Goal: Task Accomplishment & Management: Use online tool/utility

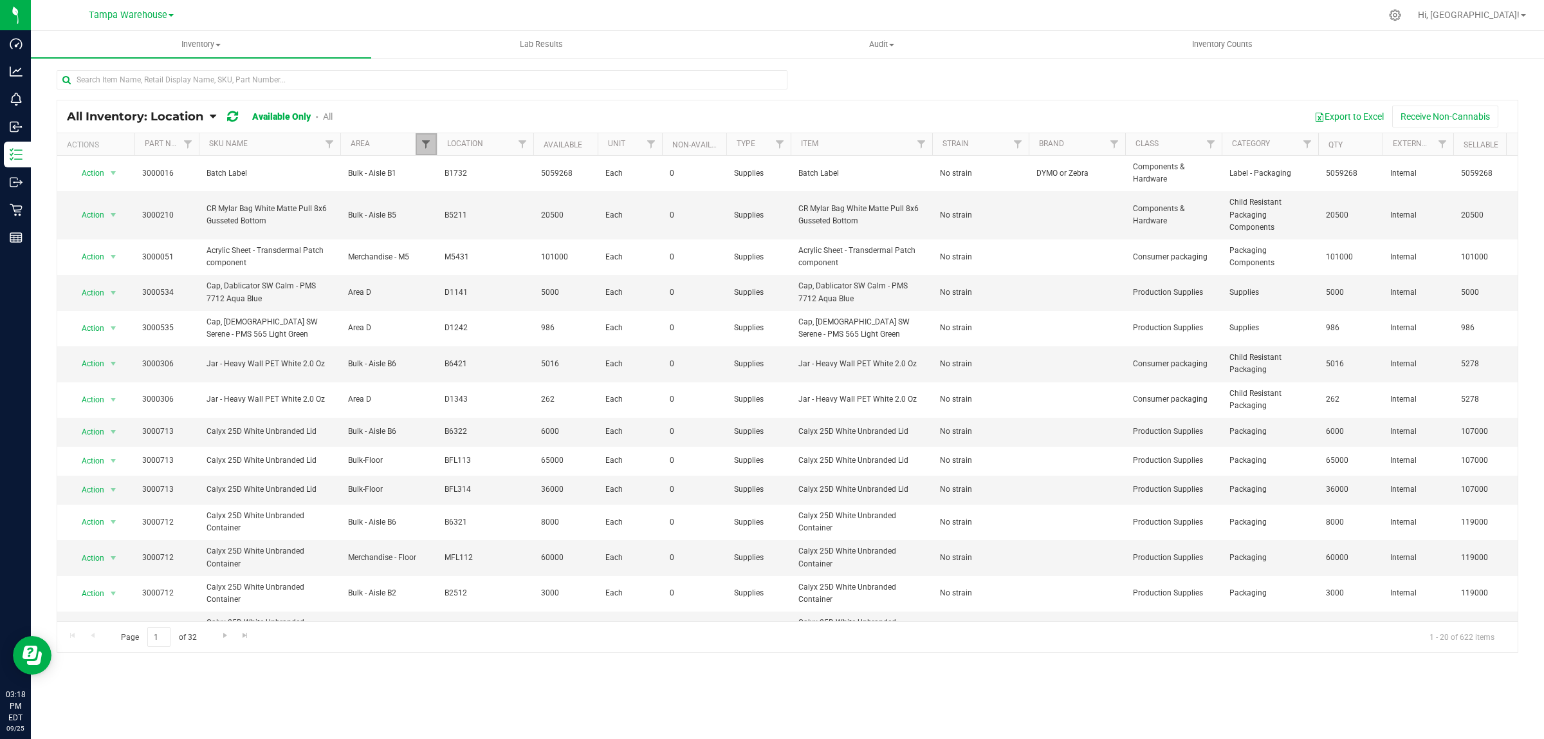
click at [431, 142] on span "Filter" at bounding box center [426, 144] width 10 height 10
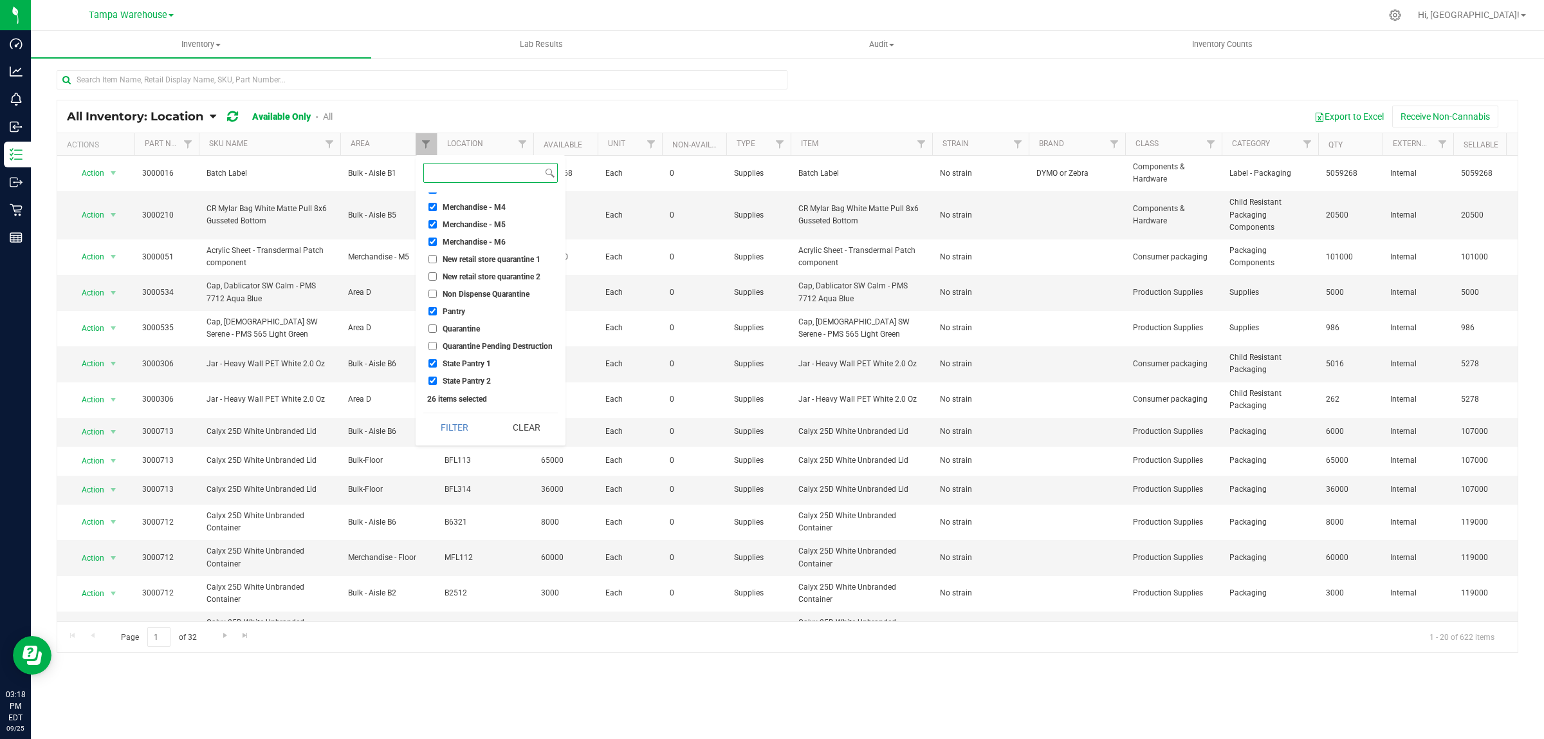
scroll to position [375, 0]
click at [467, 430] on button "Filter" at bounding box center [454, 427] width 62 height 28
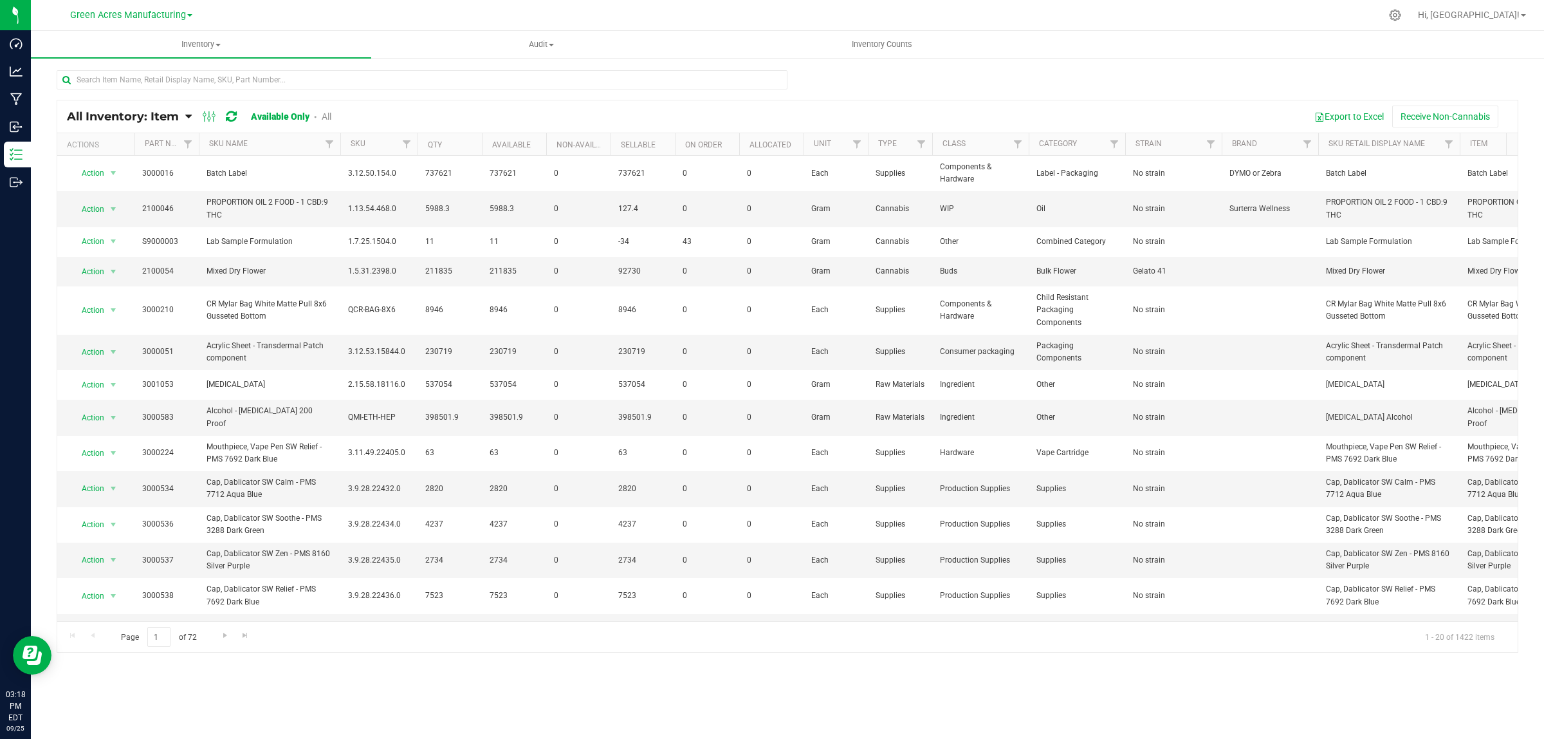
click at [116, 120] on span "All Inventory: Item" at bounding box center [123, 116] width 112 height 14
click at [103, 214] on span "Item by Location" at bounding box center [96, 212] width 70 height 11
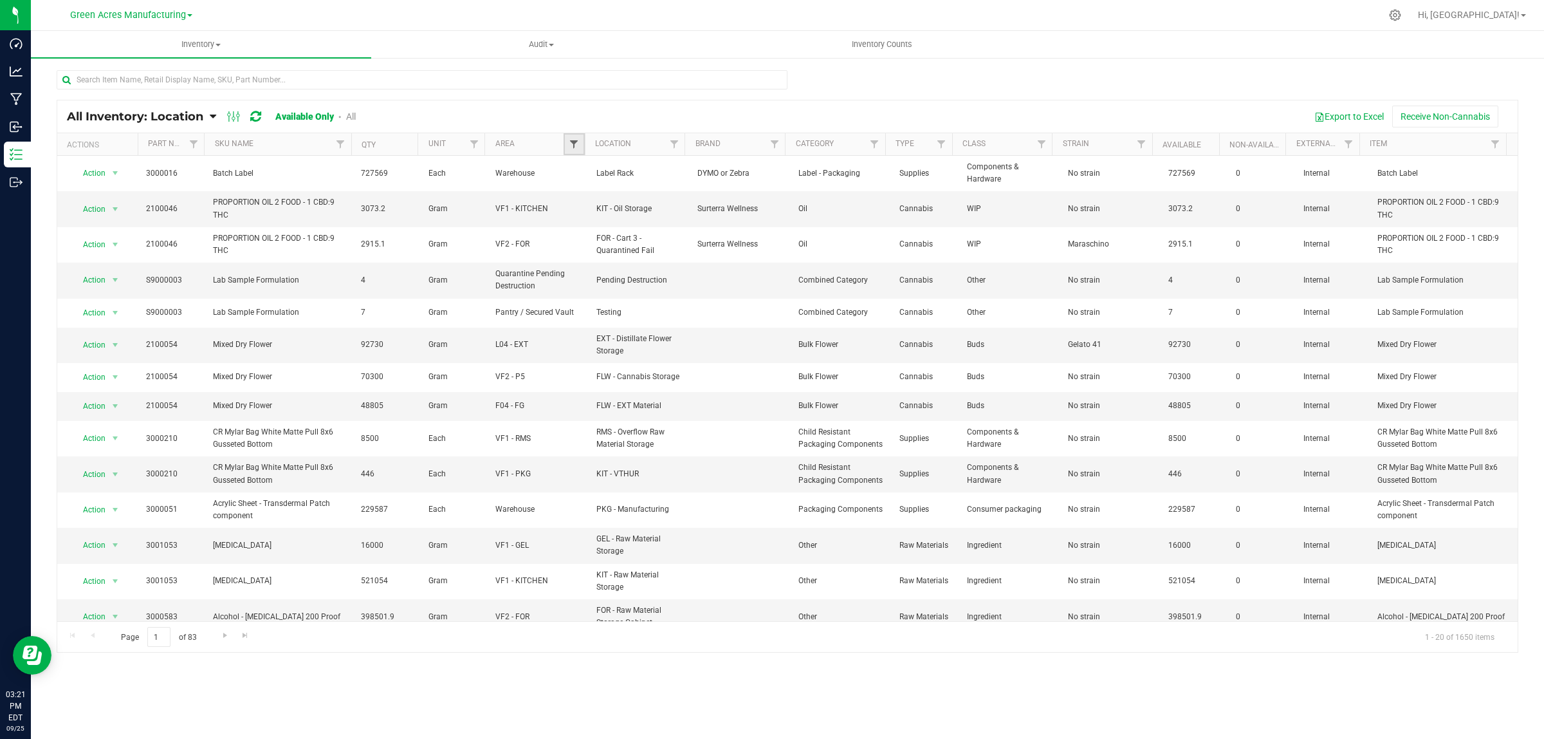
click at [576, 140] on span "Filter" at bounding box center [574, 144] width 10 height 10
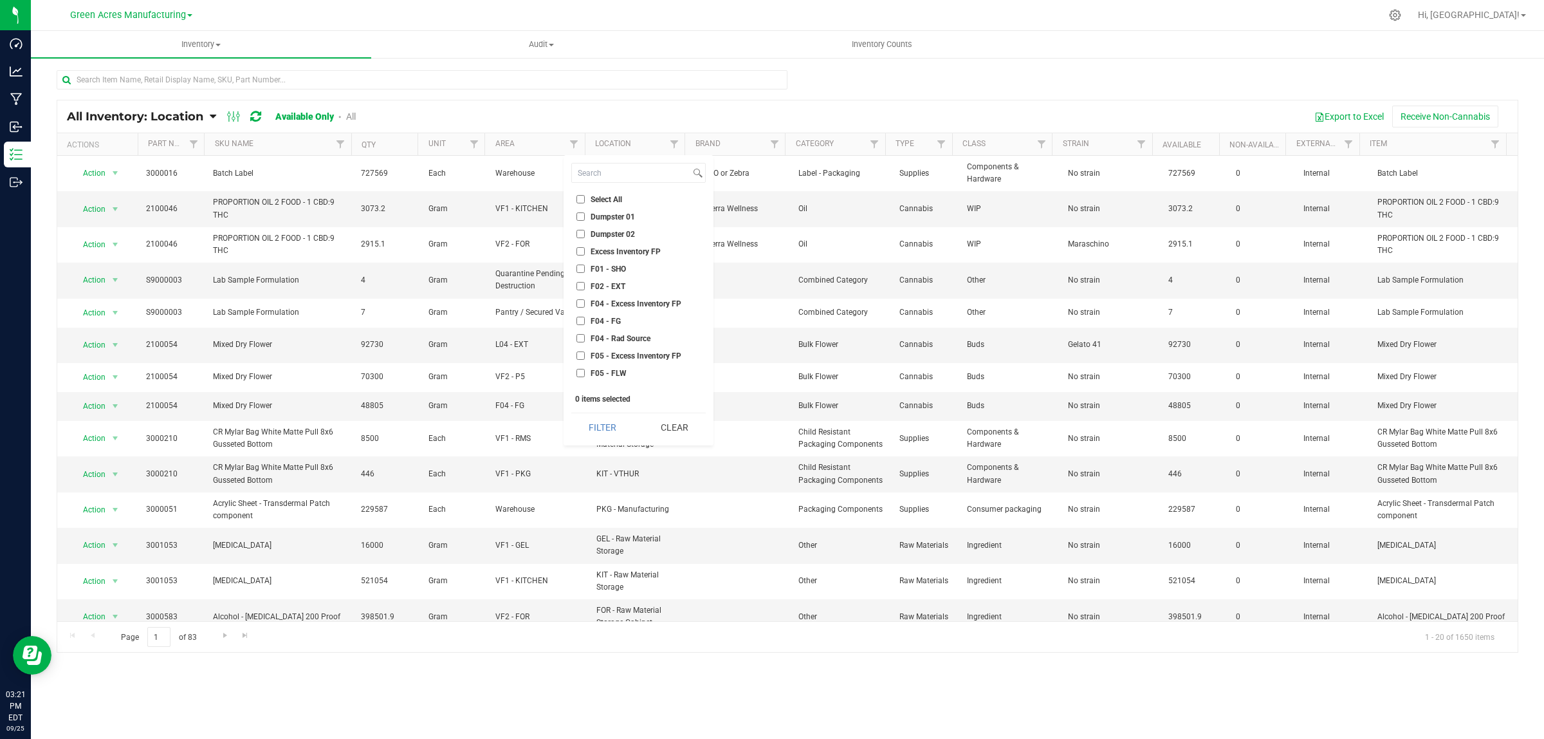
click at [602, 194] on li "Select All" at bounding box center [638, 199] width 134 height 14
click at [603, 198] on span "Select All" at bounding box center [607, 200] width 32 height 8
click at [585, 198] on input "Select All" at bounding box center [581, 199] width 8 height 8
checkbox input "true"
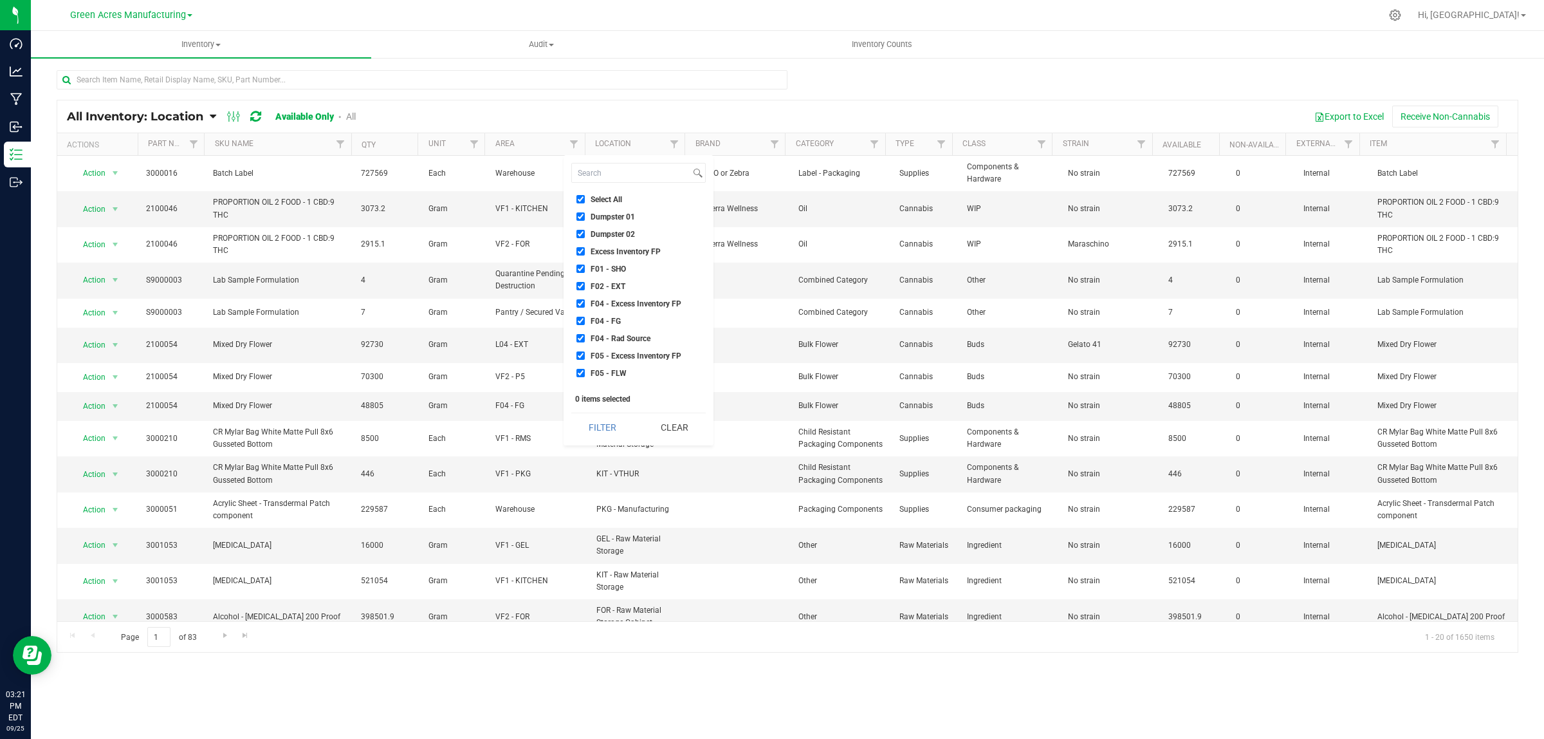
checkbox input "true"
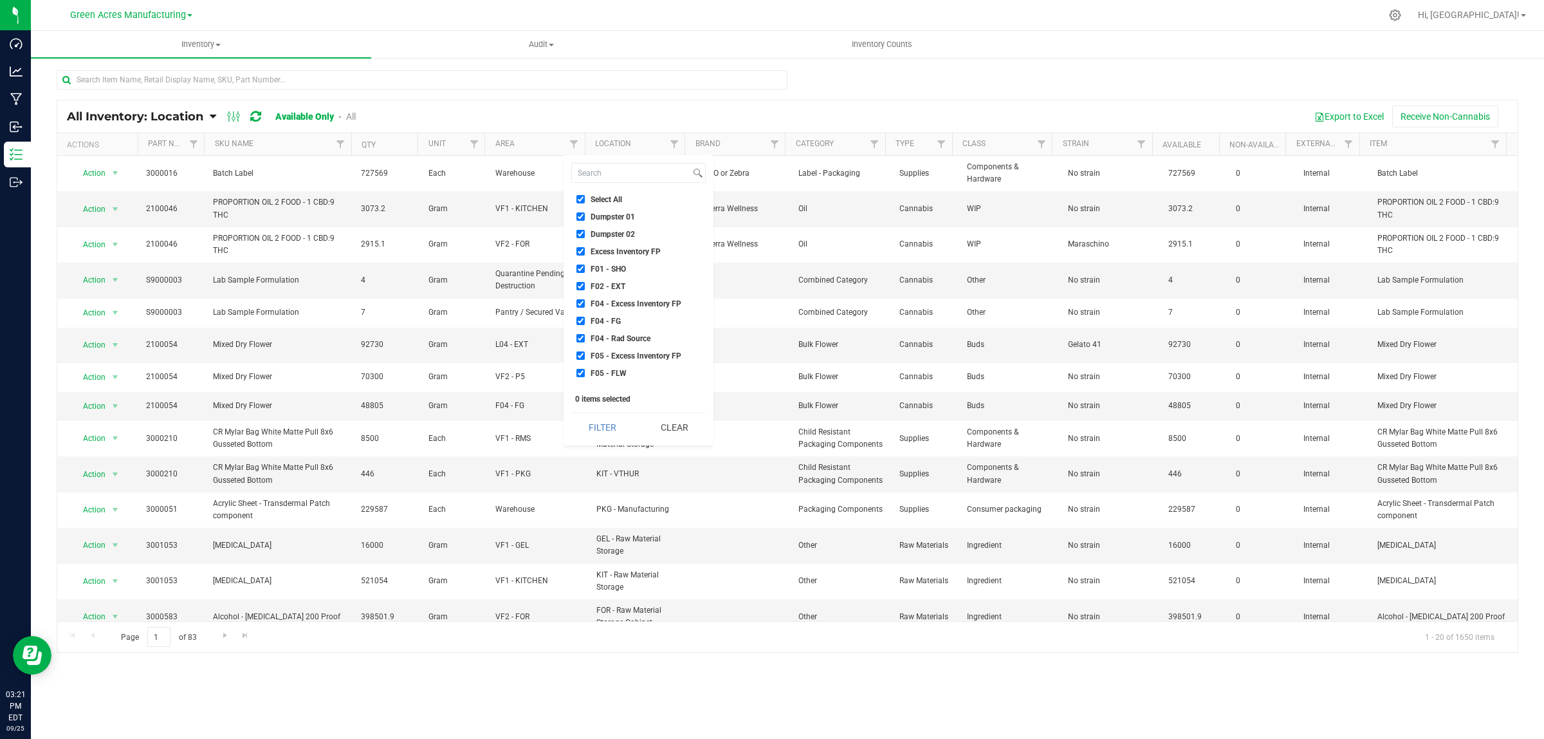
checkbox input "true"
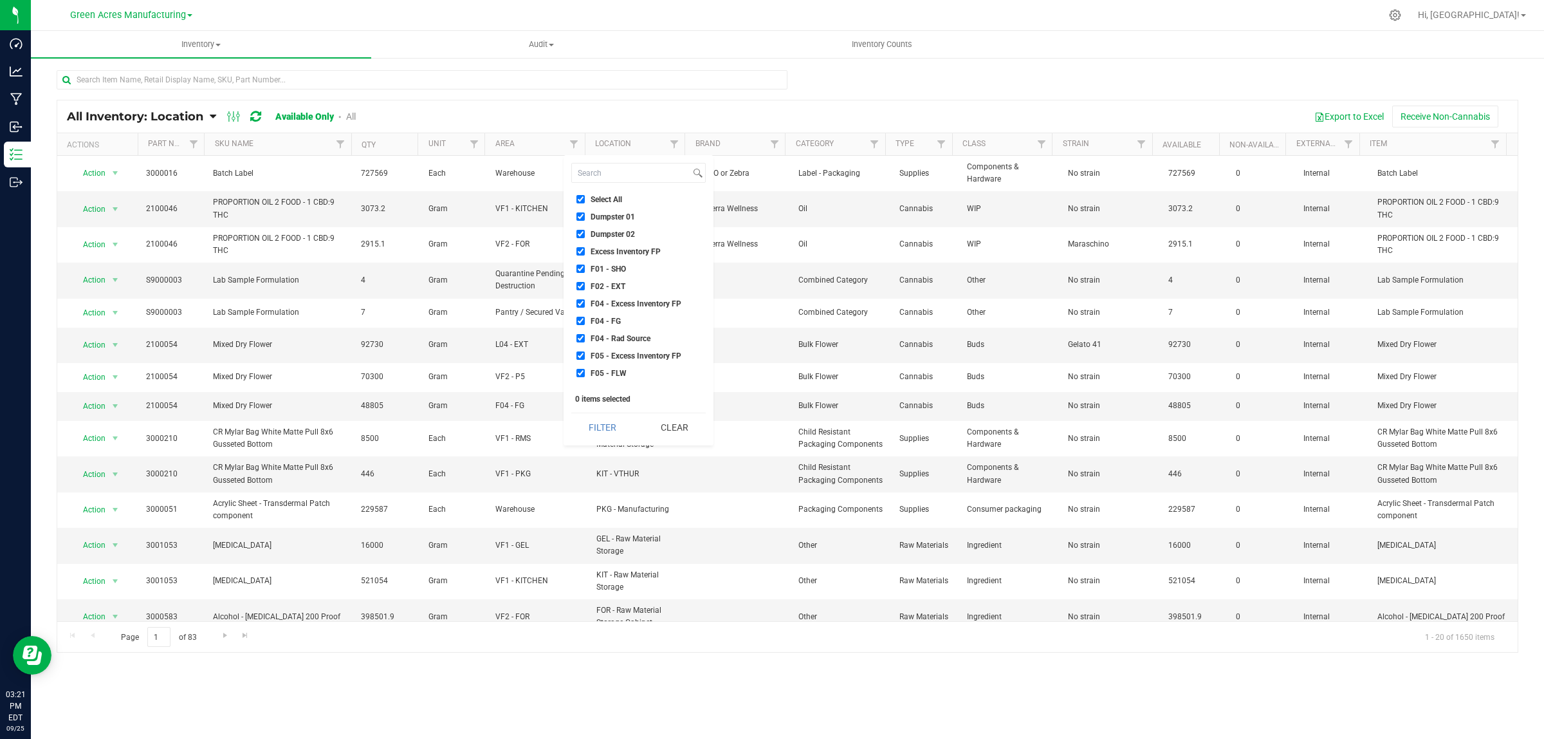
checkbox input "true"
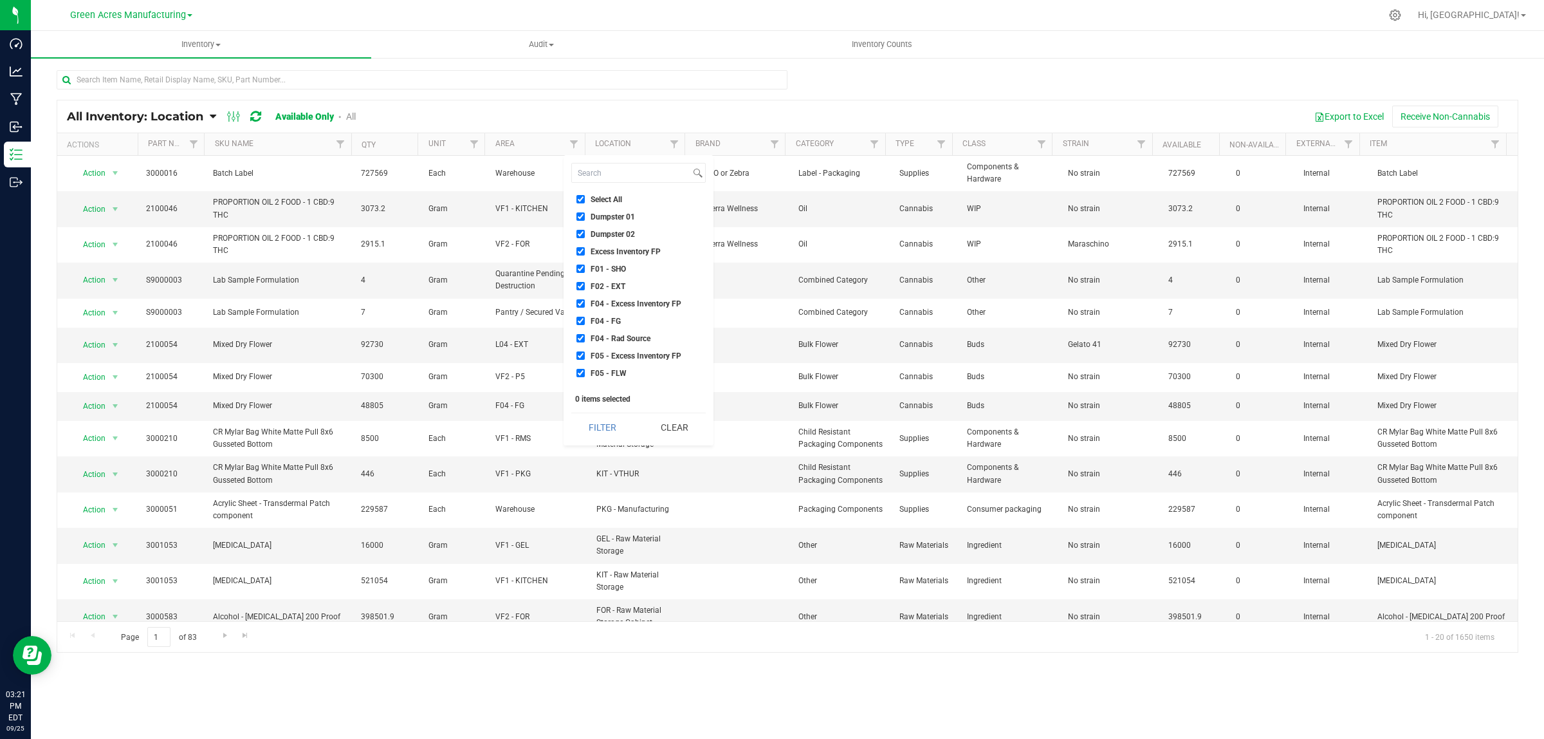
checkbox input "true"
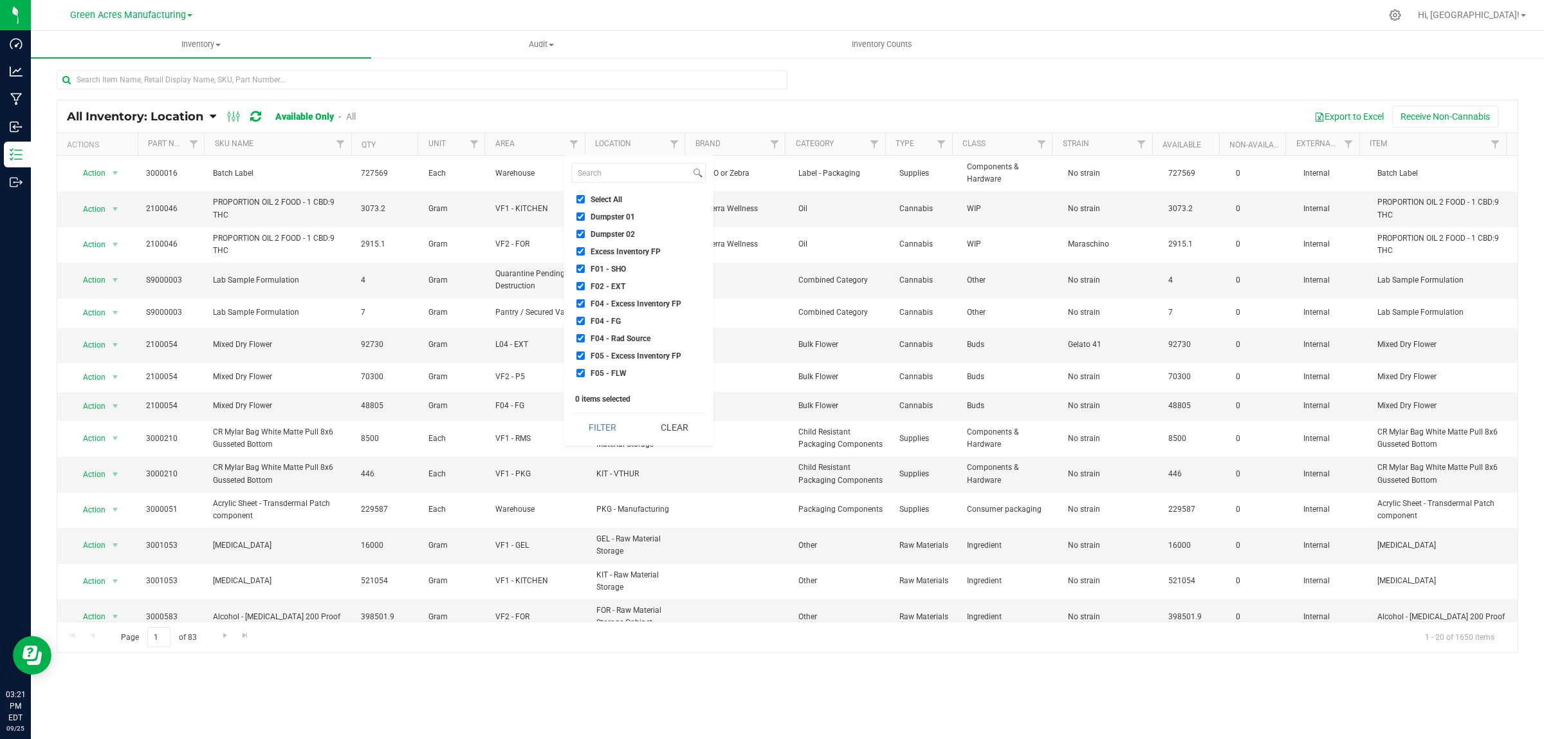
checkbox input "true"
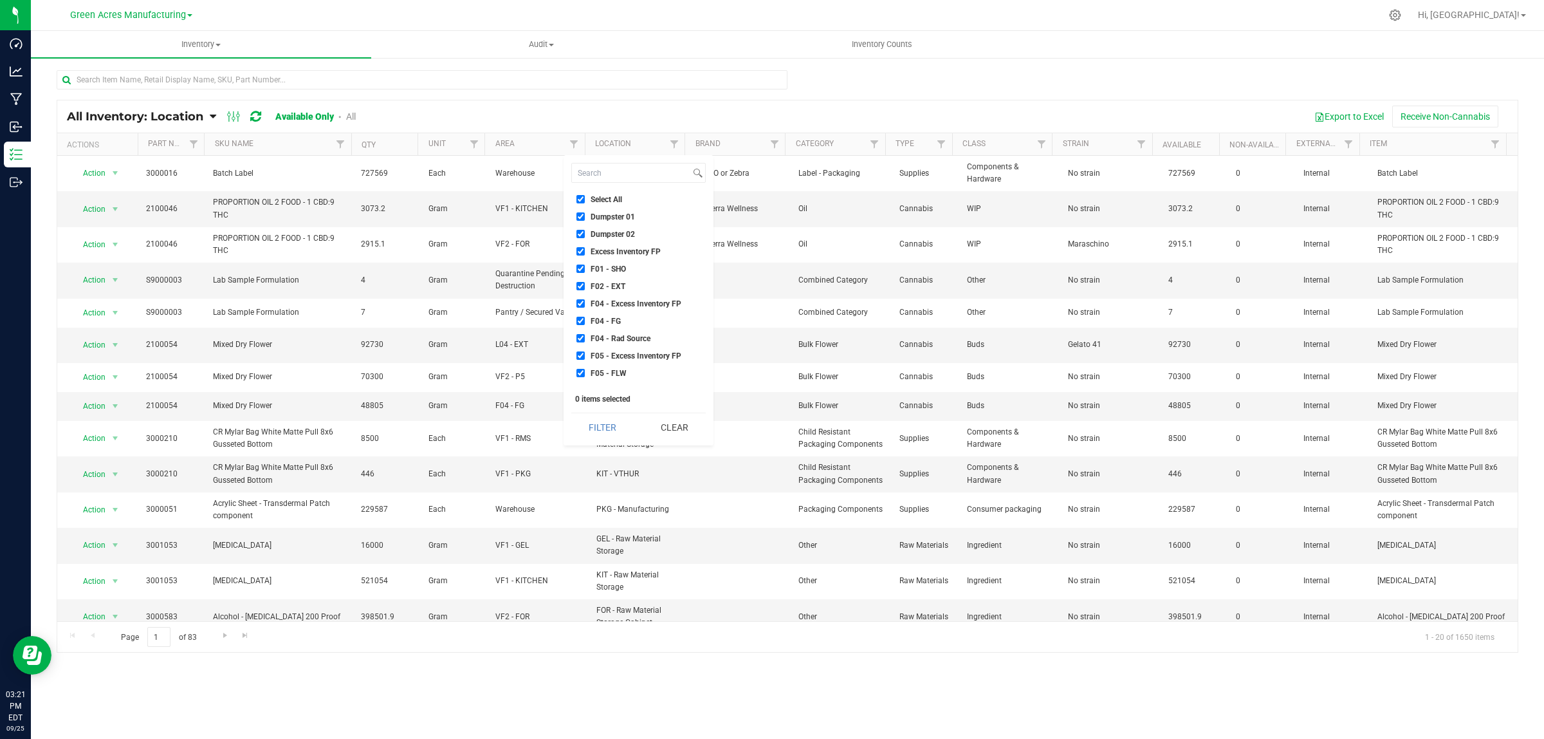
checkbox input "true"
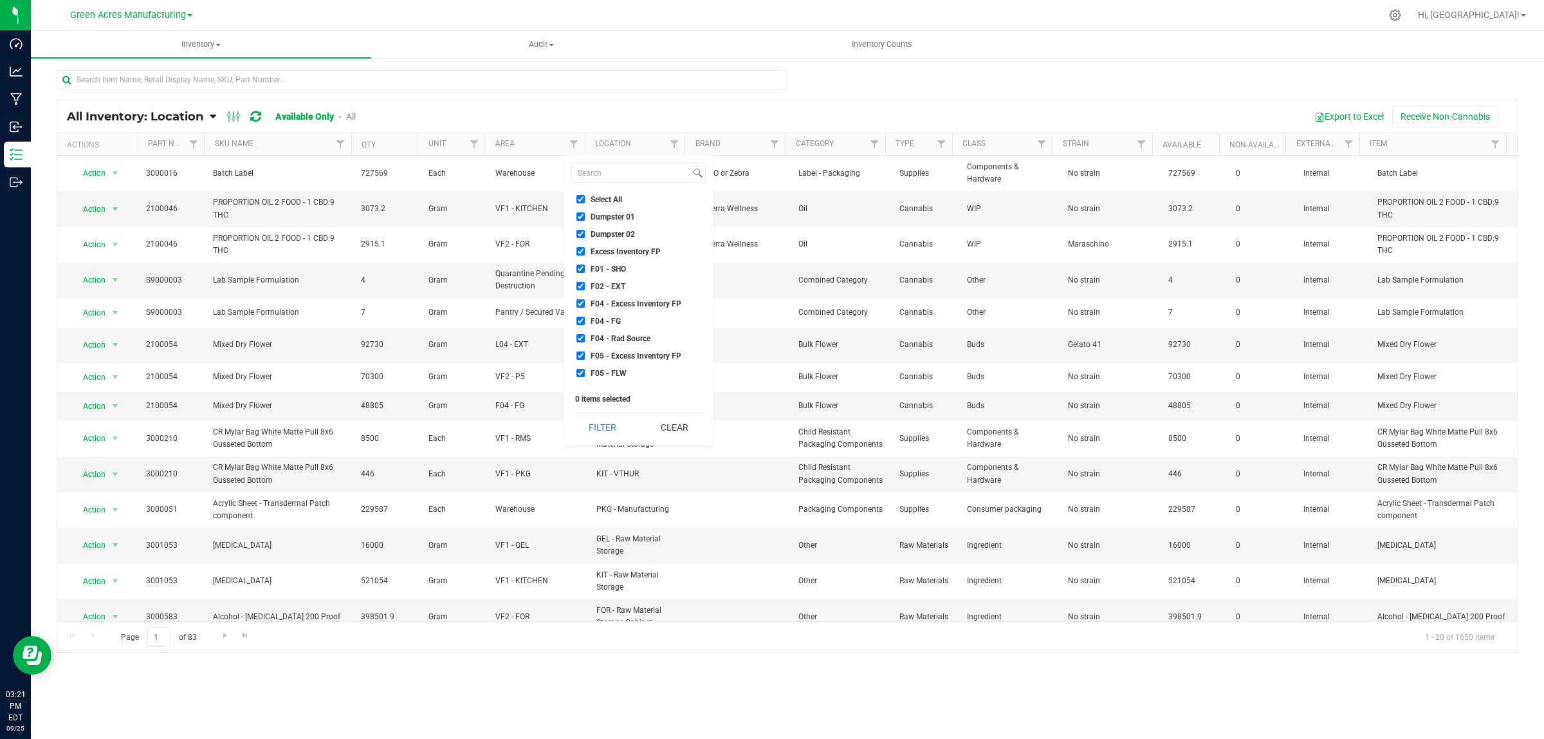
checkbox input "true"
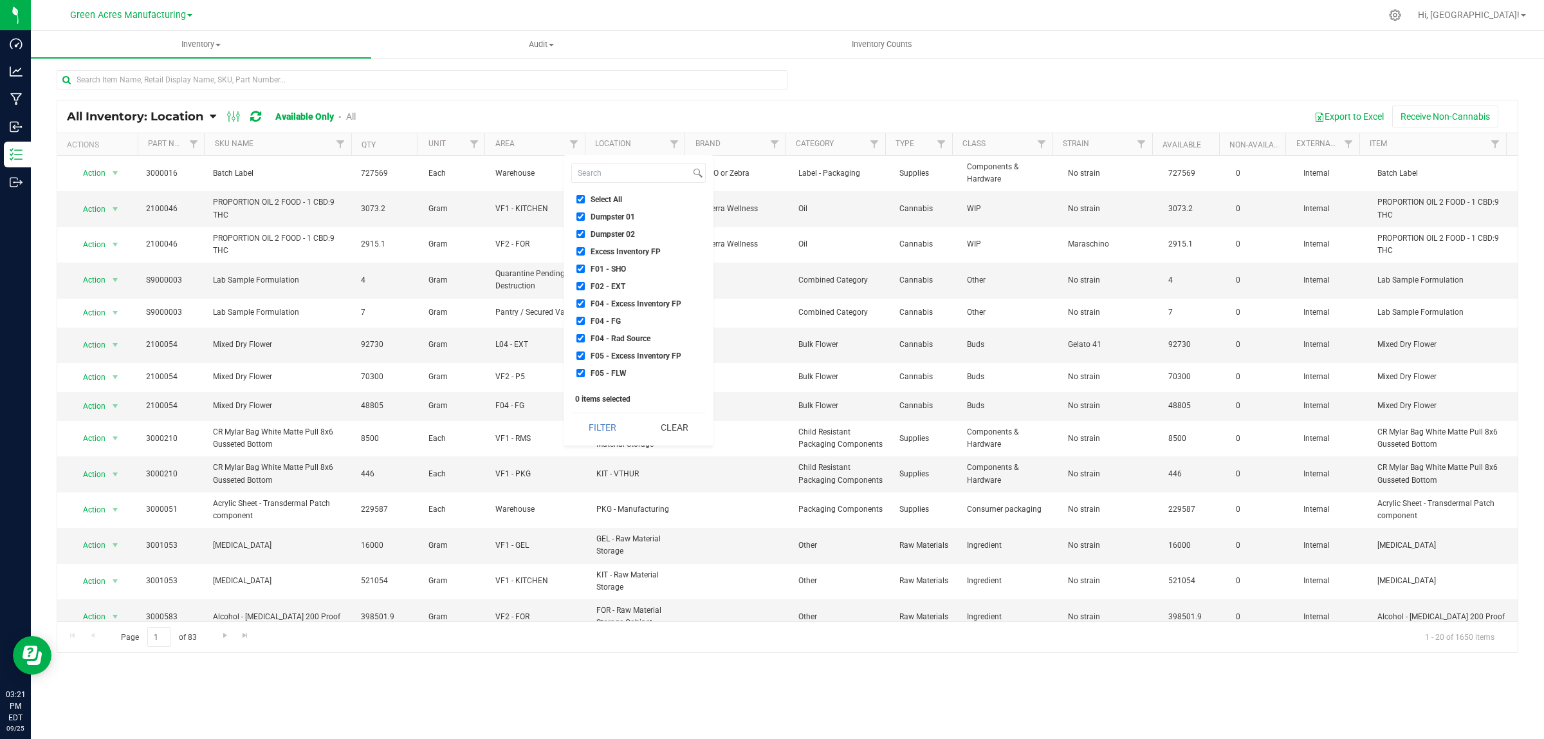
checkbox input "true"
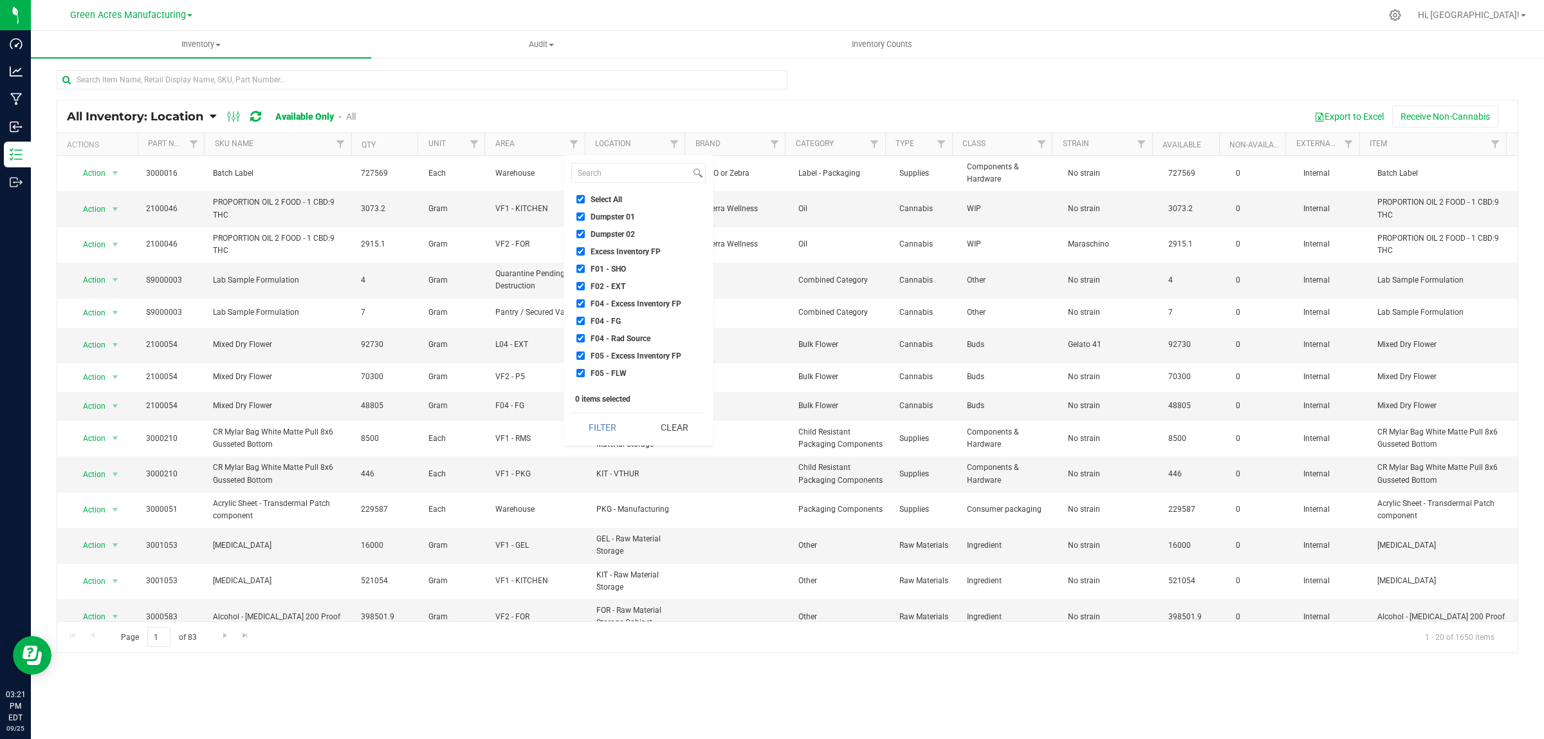
checkbox input "true"
click at [642, 310] on span "Failed Test Quarantine" at bounding box center [629, 310] width 76 height 8
click at [585, 310] on input "Failed Test Quarantine" at bounding box center [581, 310] width 8 height 8
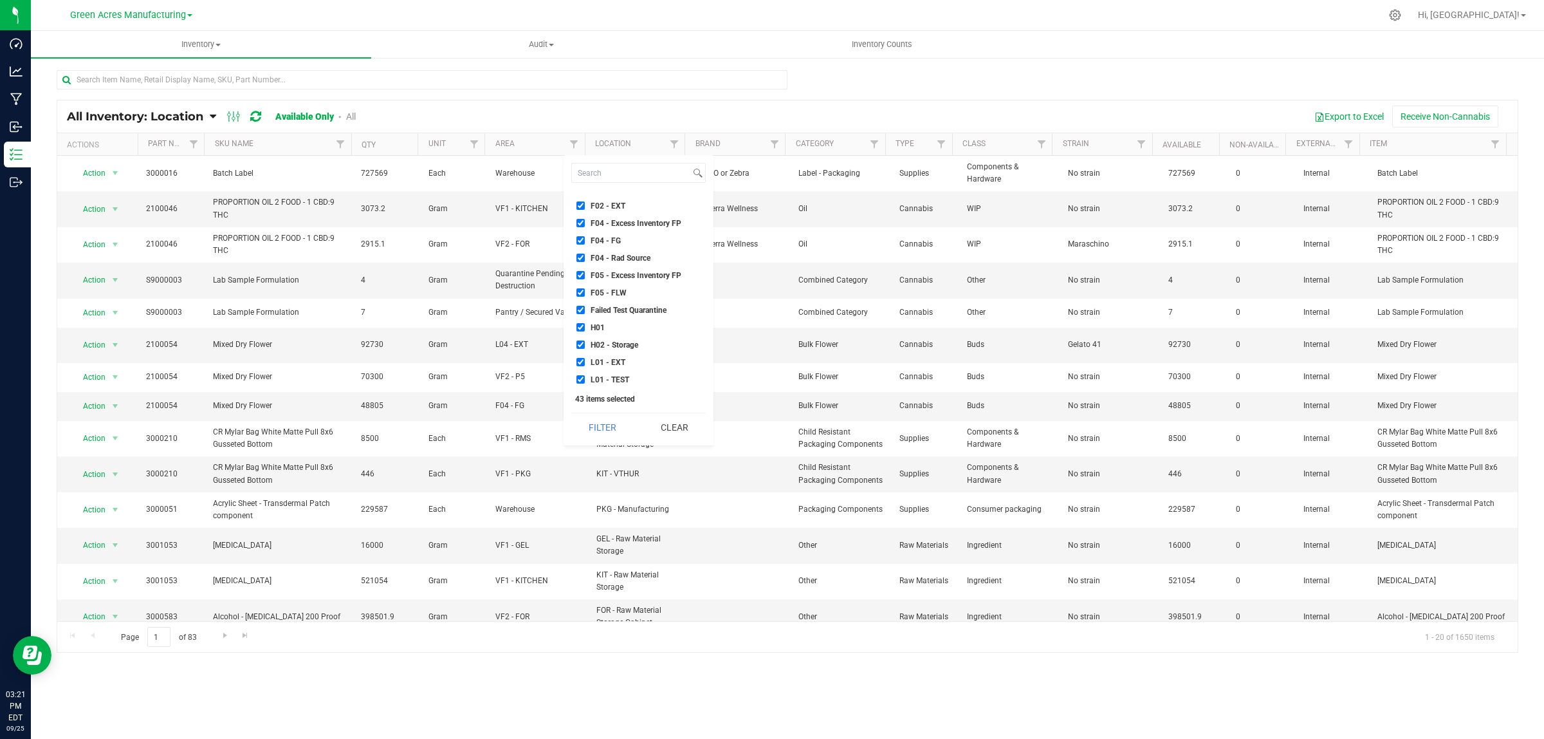
checkbox input "false"
click at [616, 372] on span "Quarantine" at bounding box center [609, 375] width 37 height 8
click at [585, 372] on input "Quarantine" at bounding box center [581, 375] width 8 height 8
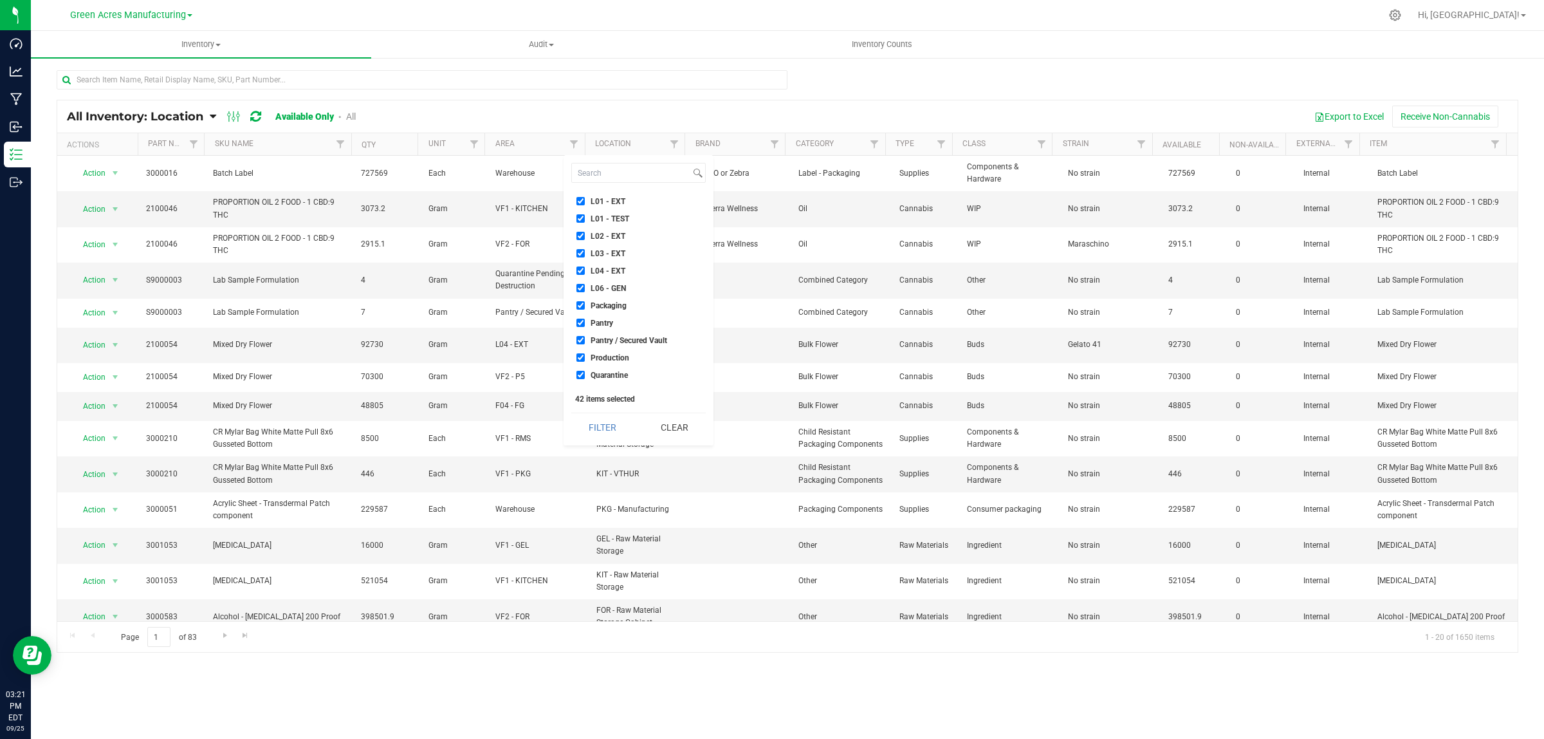
checkbox input "false"
click at [631, 322] on li "Quarantine Pending Destruction" at bounding box center [638, 329] width 134 height 14
click at [631, 314] on span "Quarantine Finished Goods" at bounding box center [637, 312] width 93 height 8
click at [585, 314] on input "Quarantine Finished Goods" at bounding box center [581, 312] width 8 height 8
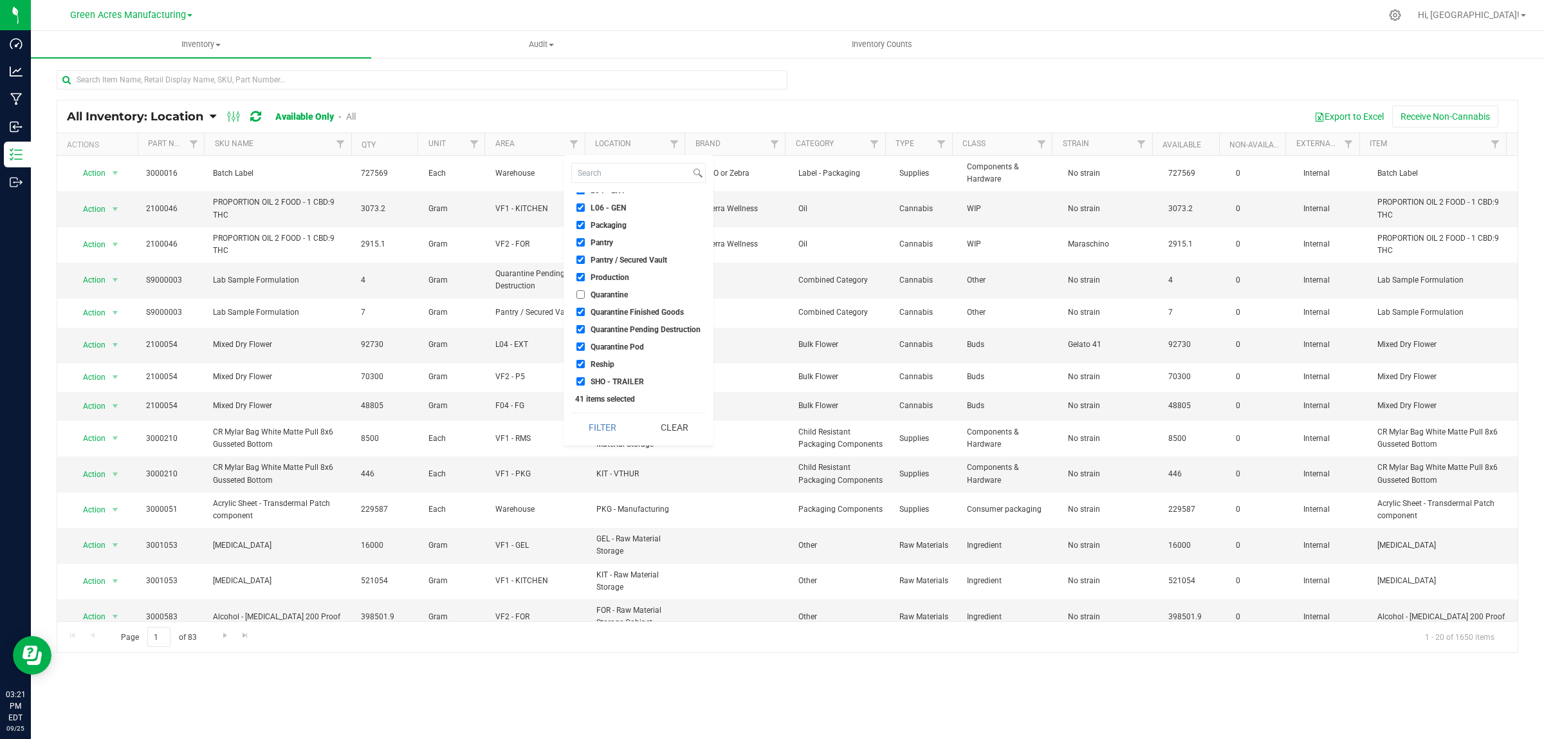
checkbox input "false"
click at [628, 328] on span "Quarantine Pending Destruction" at bounding box center [646, 330] width 110 height 8
click at [585, 328] on input "Quarantine Pending Destruction" at bounding box center [581, 329] width 8 height 8
checkbox input "false"
click at [626, 343] on span "Quarantine Pod" at bounding box center [617, 347] width 53 height 8
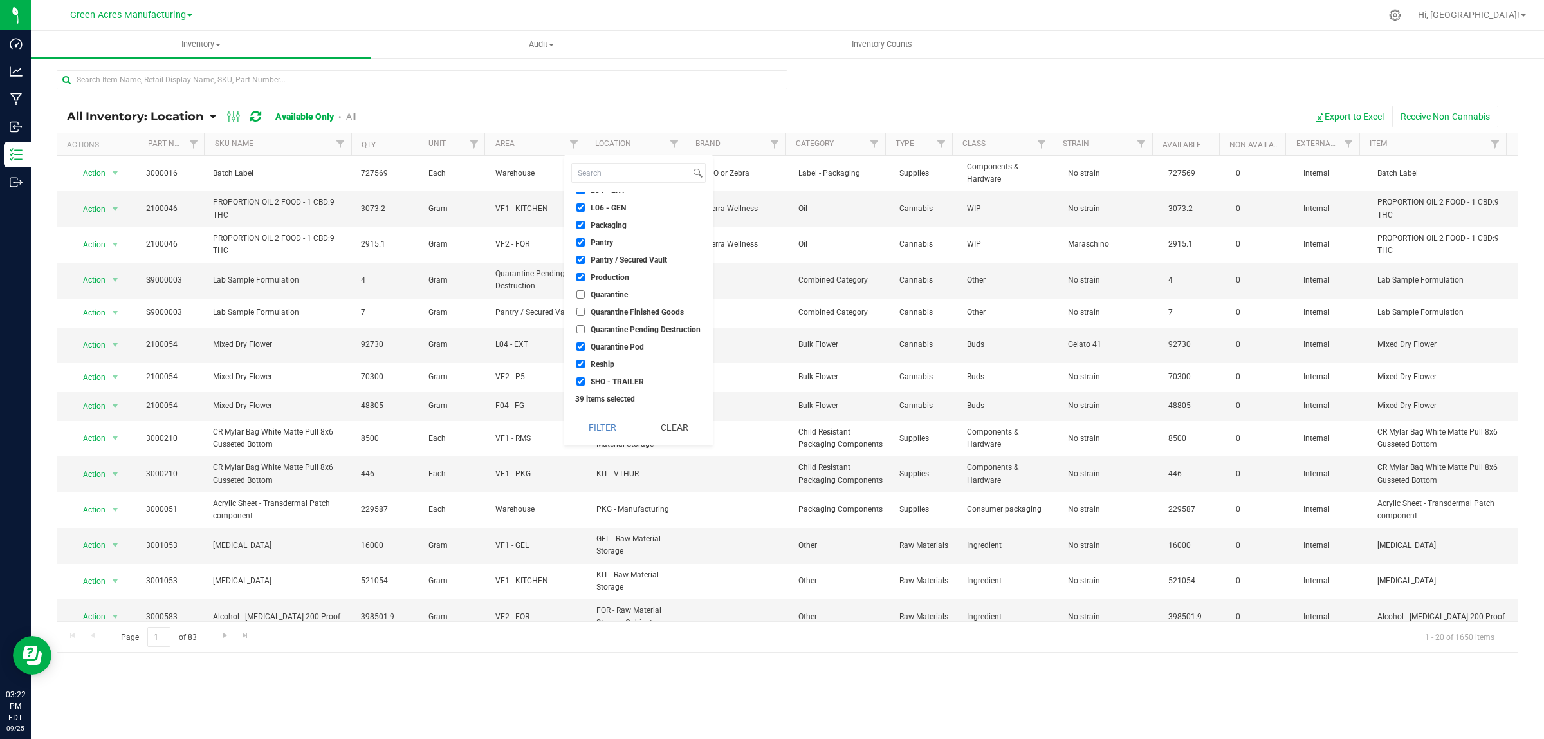
click at [585, 342] on input "Quarantine Pod" at bounding box center [581, 346] width 8 height 8
checkbox input "false"
click at [618, 422] on button "Filter" at bounding box center [602, 427] width 62 height 28
